Goal: Information Seeking & Learning: Learn about a topic

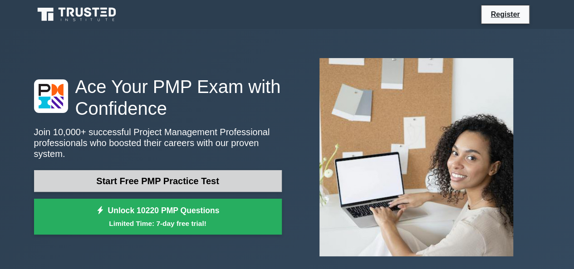
click at [161, 176] on link "Start Free PMP Practice Test" at bounding box center [158, 181] width 248 height 22
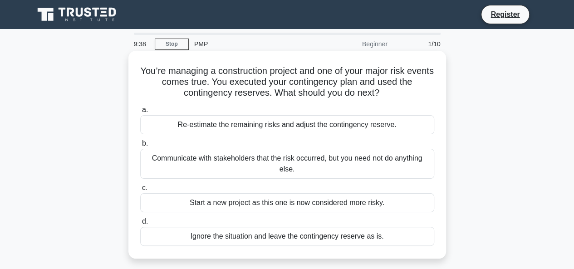
click at [298, 129] on div "Re-estimate the remaining risks and adjust the contingency reserve." at bounding box center [287, 124] width 294 height 19
click at [140, 113] on input "a. Re-estimate the remaining risks and adjust the contingency reserve." at bounding box center [140, 110] width 0 height 6
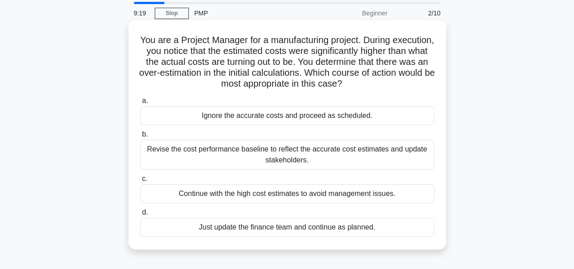
scroll to position [45, 0]
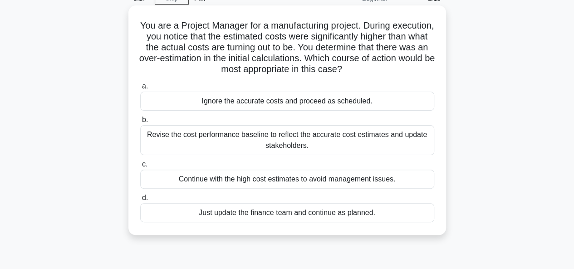
click at [277, 143] on div "Revise the cost performance baseline to reflect the accurate cost estimates and…" at bounding box center [287, 140] width 294 height 30
click at [140, 123] on input "b. Revise the cost performance baseline to reflect the accurate cost estimates …" at bounding box center [140, 120] width 0 height 6
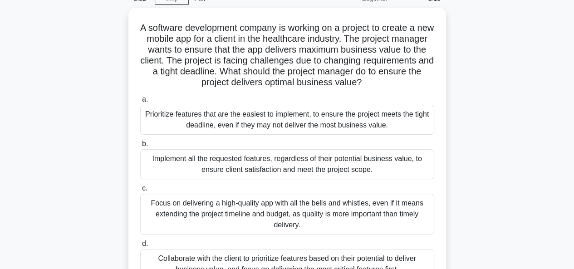
scroll to position [91, 0]
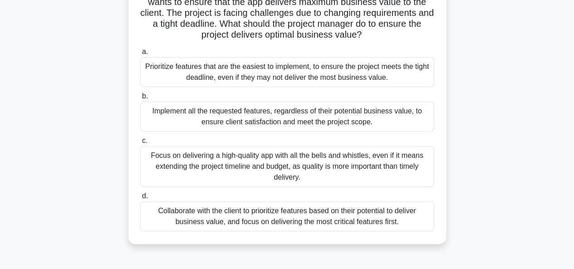
click at [278, 218] on div "Collaborate with the client to prioritize features based on their potential to …" at bounding box center [287, 217] width 294 height 30
click at [140, 199] on input "d. Collaborate with the client to prioritize features based on their potential …" at bounding box center [140, 196] width 0 height 6
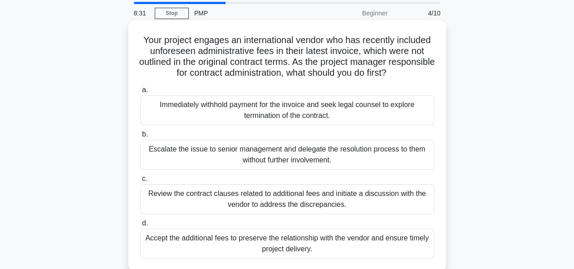
scroll to position [45, 0]
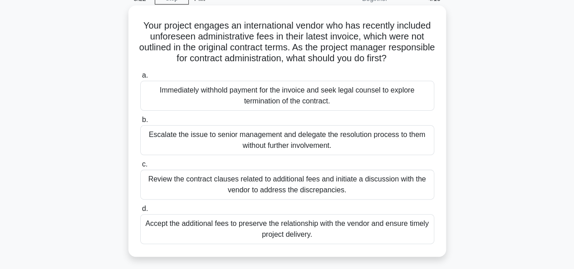
click at [290, 191] on div "Review the contract clauses related to additional fees and initiate a discussio…" at bounding box center [287, 185] width 294 height 30
click at [140, 168] on input "c. Review the contract clauses related to additional fees and initiate a discus…" at bounding box center [140, 165] width 0 height 6
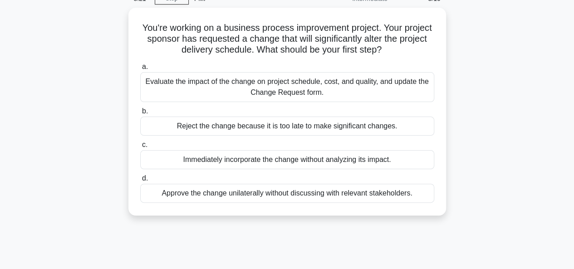
scroll to position [0, 0]
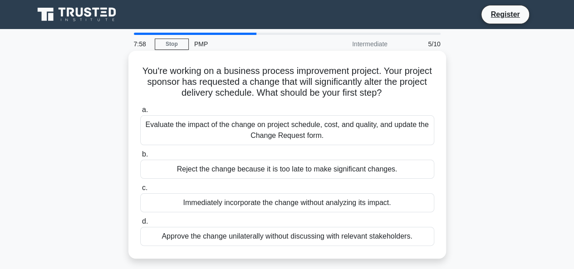
click at [346, 131] on div "Evaluate the impact of the change on project schedule, cost, and quality, and u…" at bounding box center [287, 130] width 294 height 30
click at [140, 113] on input "a. Evaluate the impact of the change on project schedule, cost, and quality, an…" at bounding box center [140, 110] width 0 height 6
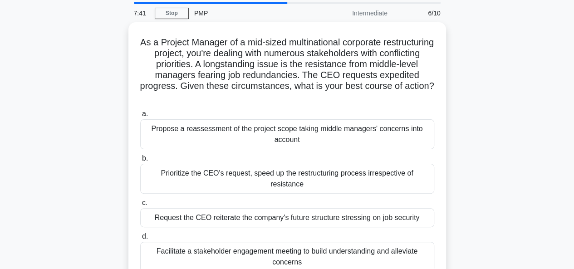
scroll to position [45, 0]
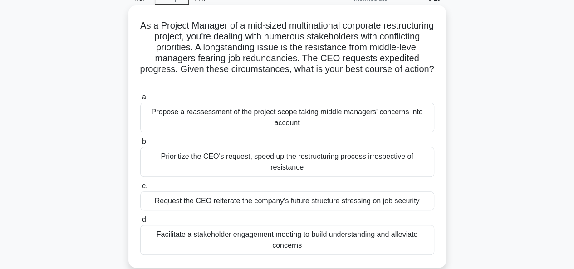
click at [330, 225] on div "Facilitate a stakeholder engagement meeting to build understanding and alleviat…" at bounding box center [287, 240] width 294 height 30
click at [140, 223] on input "d. Facilitate a stakeholder engagement meeting to build understanding and allev…" at bounding box center [140, 220] width 0 height 6
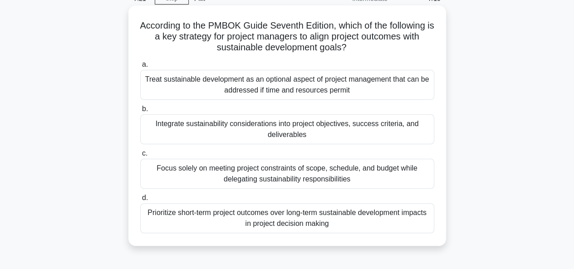
click at [255, 127] on div "Integrate sustainability considerations into project objectives, success criter…" at bounding box center [287, 129] width 294 height 30
click at [140, 112] on input "b. Integrate sustainability considerations into project objectives, success cri…" at bounding box center [140, 109] width 0 height 6
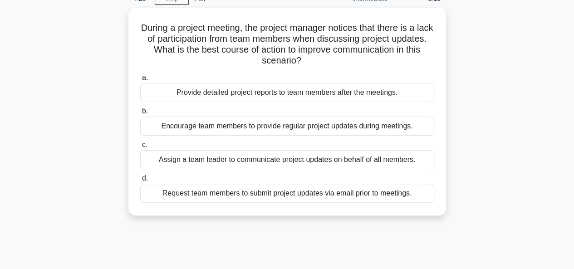
scroll to position [0, 0]
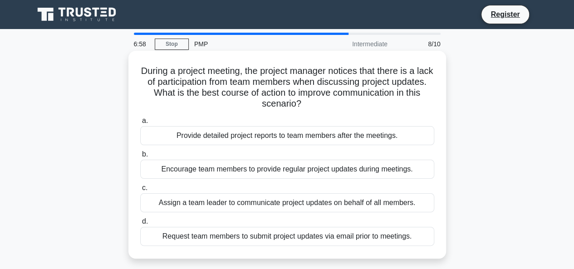
click at [262, 169] on div "Encourage team members to provide regular project updates during meetings." at bounding box center [287, 169] width 294 height 19
click at [140, 158] on input "b. Encourage team members to provide regular project updates during meetings." at bounding box center [140, 155] width 0 height 6
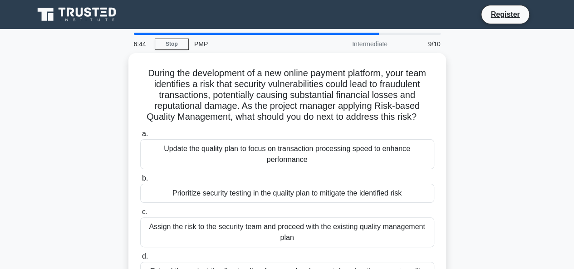
scroll to position [45, 0]
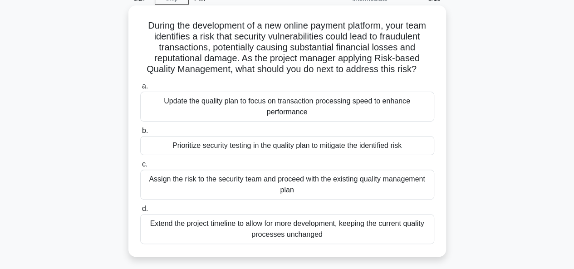
click at [299, 149] on div "Prioritize security testing in the quality plan to mitigate the identified risk" at bounding box center [287, 145] width 294 height 19
click at [140, 134] on input "b. Prioritize security testing in the quality plan to mitigate the identified r…" at bounding box center [140, 131] width 0 height 6
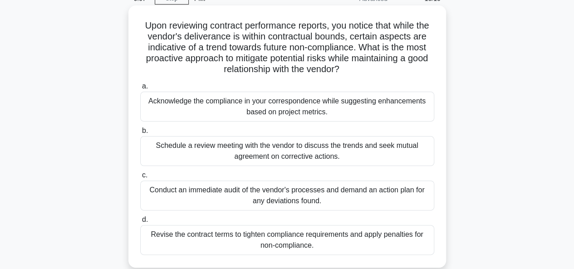
click at [320, 196] on div "Conduct an immediate audit of the vendor's processes and demand an action plan …" at bounding box center [287, 196] width 294 height 30
click at [140, 178] on input "c. Conduct an immediate audit of the vendor's processes and demand an action pl…" at bounding box center [140, 176] width 0 height 6
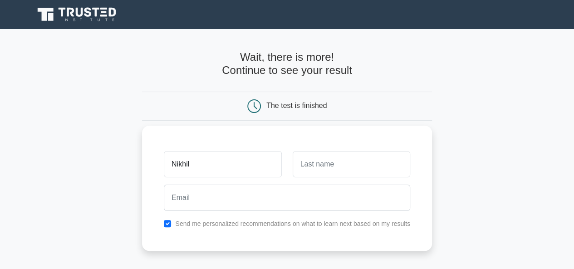
type input "Nikhil"
click at [321, 168] on input "text" at bounding box center [352, 164] width 118 height 26
type input "Pandey"
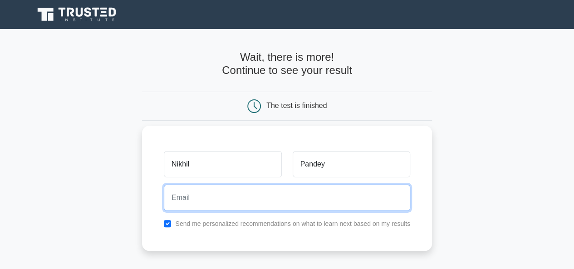
click at [247, 203] on input "email" at bounding box center [287, 198] width 247 height 26
type input "[EMAIL_ADDRESS][DOMAIN_NAME]"
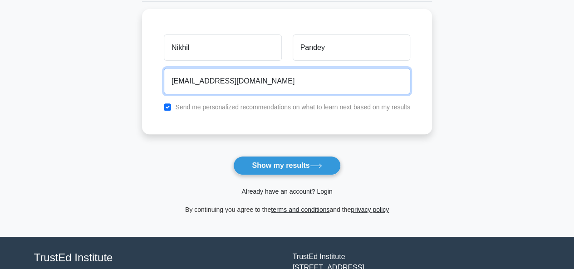
scroll to position [136, 0]
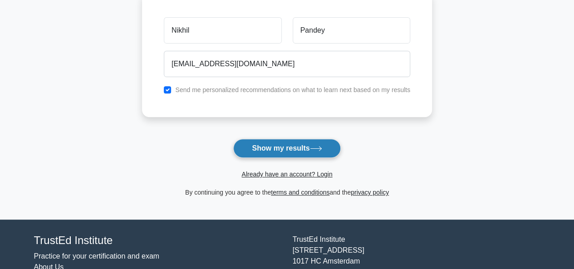
click at [288, 148] on button "Show my results" at bounding box center [286, 148] width 107 height 19
